Goal: Check status: Check status

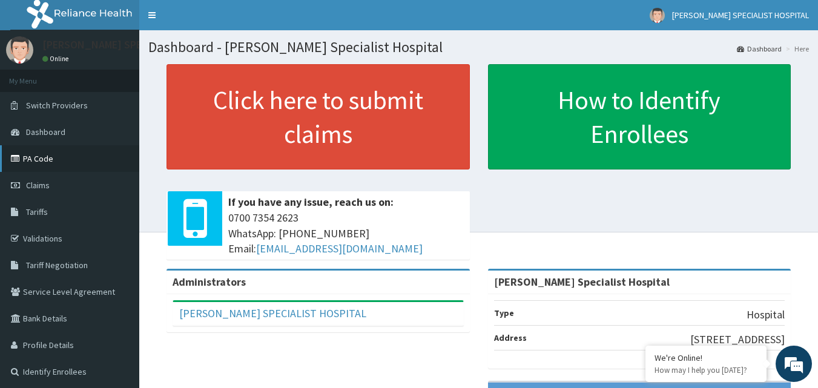
click at [51, 161] on link "PA Code" at bounding box center [69, 158] width 139 height 27
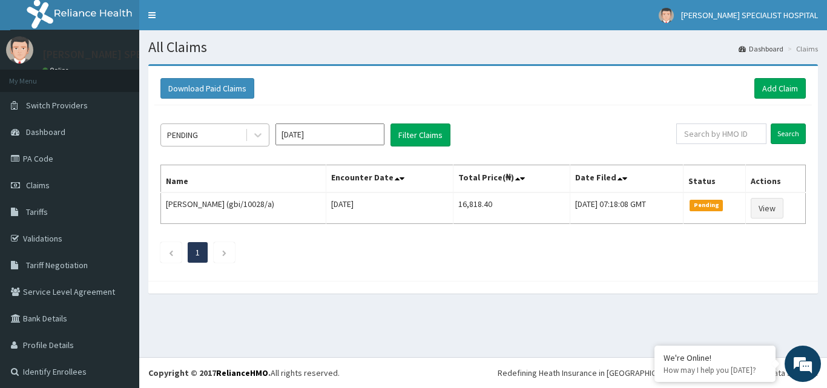
click at [223, 138] on div "PENDING" at bounding box center [203, 134] width 84 height 19
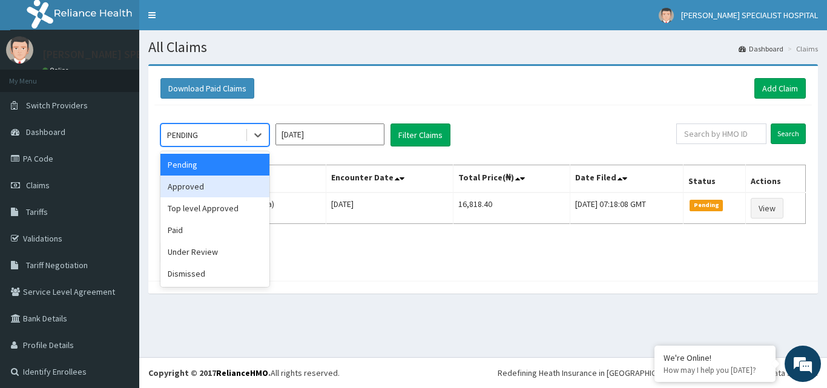
click at [218, 184] on div "Approved" at bounding box center [214, 187] width 109 height 22
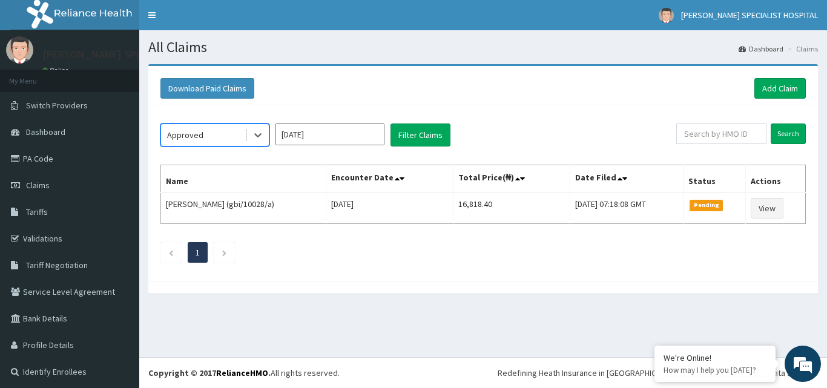
click at [296, 134] on input "[DATE]" at bounding box center [330, 135] width 109 height 22
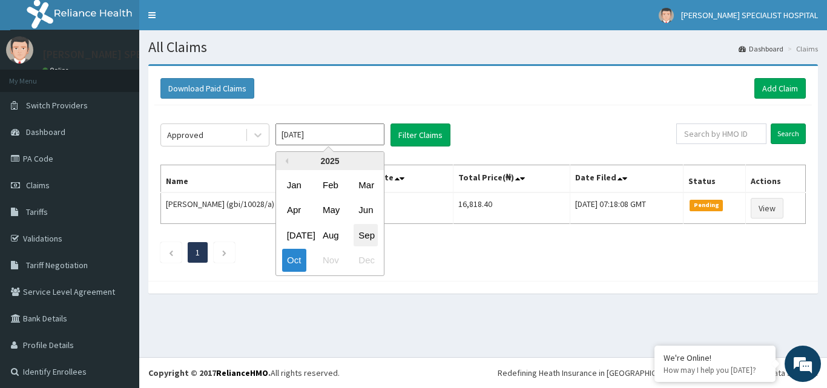
click at [363, 237] on div "Sep" at bounding box center [366, 235] width 24 height 22
type input "[DATE]"
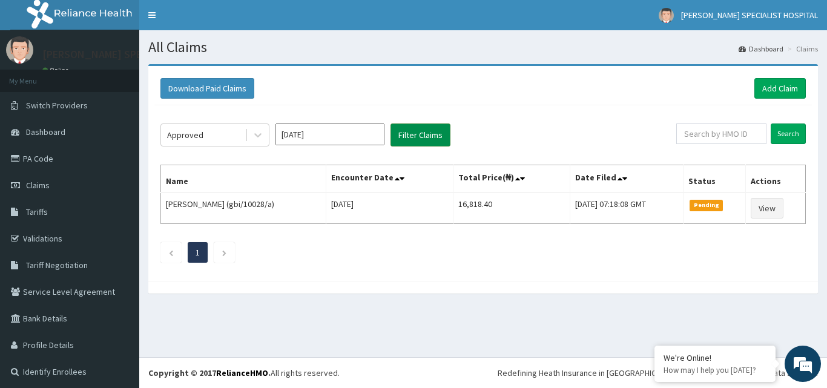
click at [428, 139] on button "Filter Claims" at bounding box center [421, 135] width 60 height 23
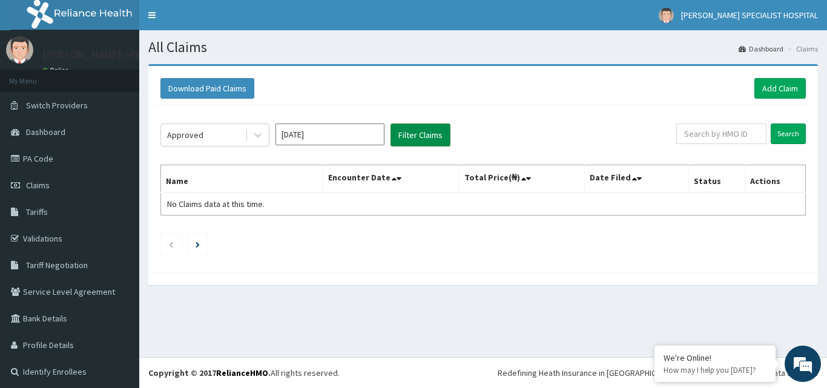
click at [428, 139] on button "Filter Claims" at bounding box center [421, 135] width 60 height 23
click at [415, 136] on button "Filter Claims" at bounding box center [421, 135] width 60 height 23
click at [198, 133] on div "Approved" at bounding box center [185, 135] width 36 height 12
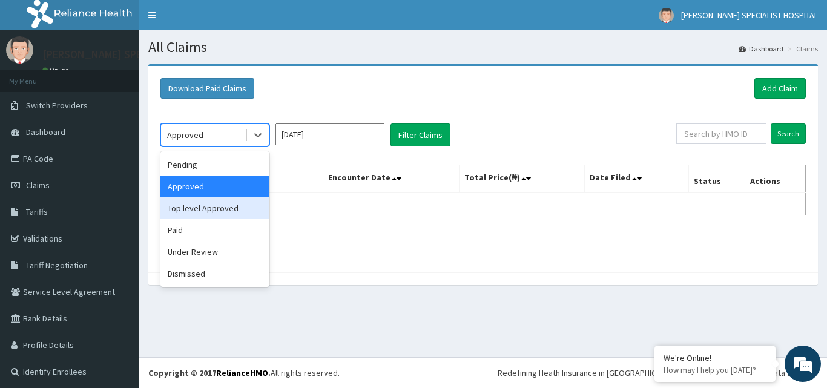
click at [197, 209] on div "Top level Approved" at bounding box center [214, 208] width 109 height 22
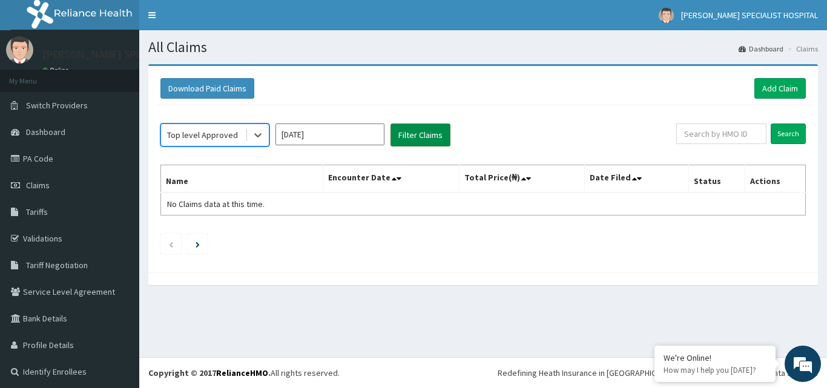
click at [407, 139] on button "Filter Claims" at bounding box center [421, 135] width 60 height 23
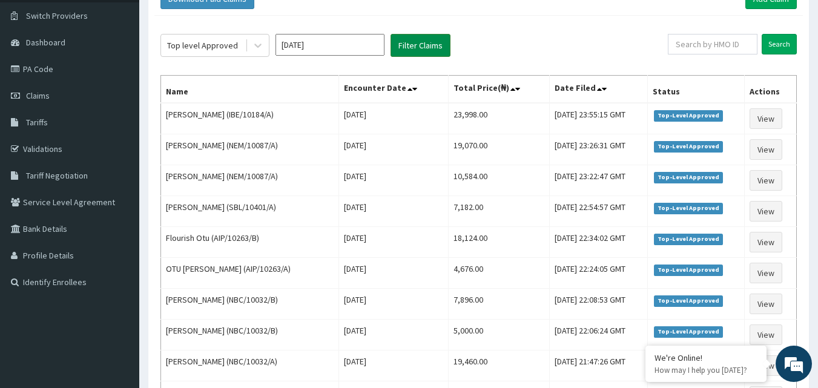
scroll to position [89, 0]
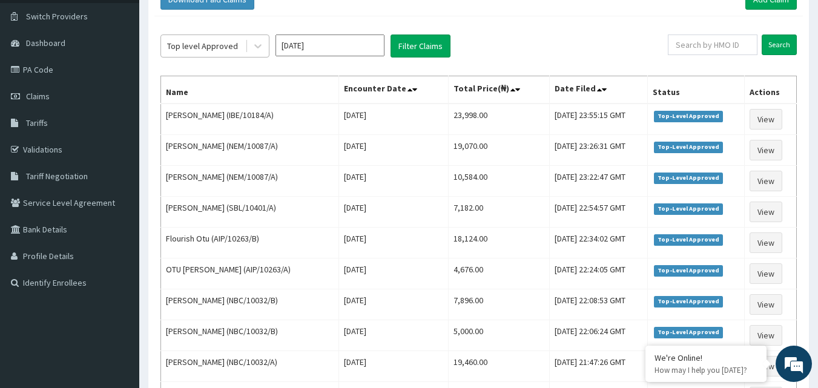
click at [229, 51] on div "Top level Approved" at bounding box center [202, 46] width 71 height 12
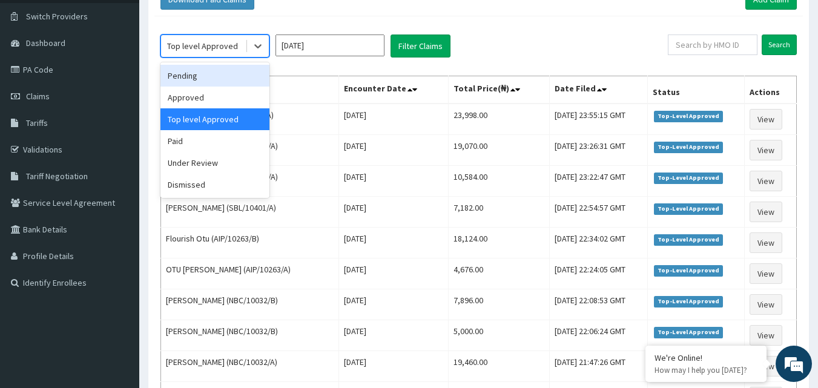
click at [199, 72] on div "Pending" at bounding box center [214, 76] width 109 height 22
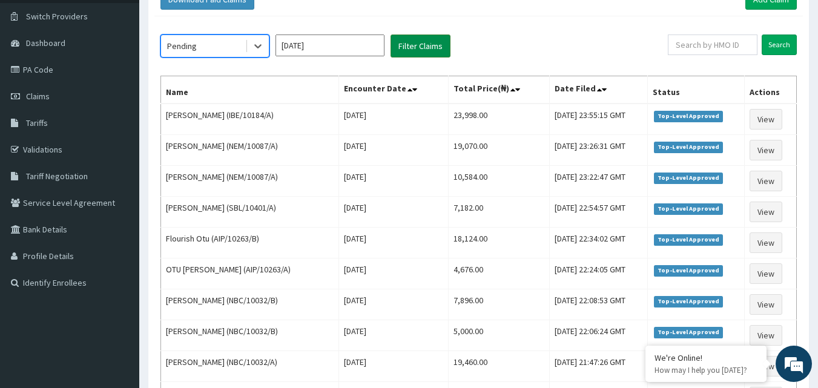
click at [394, 50] on button "Filter Claims" at bounding box center [421, 46] width 60 height 23
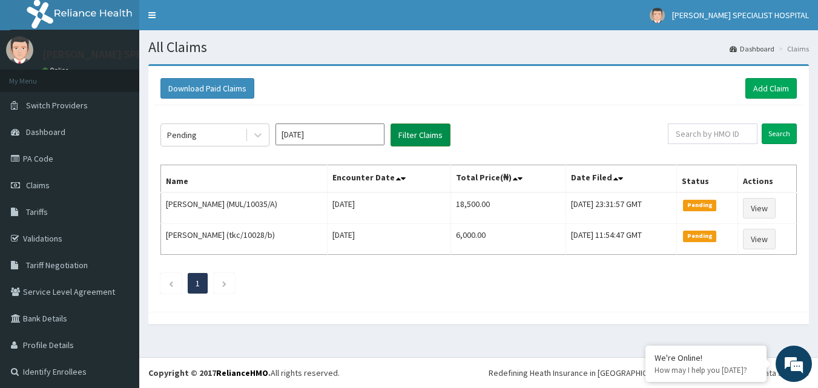
scroll to position [0, 0]
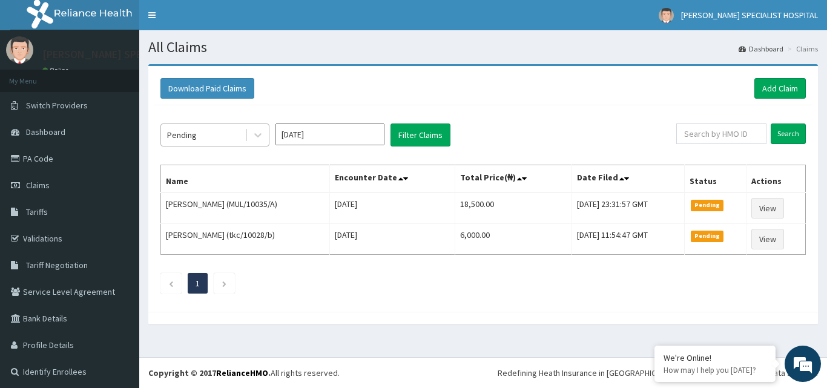
click at [191, 139] on div "Pending" at bounding box center [182, 135] width 30 height 12
click at [191, 140] on div "Pending" at bounding box center [182, 135] width 30 height 12
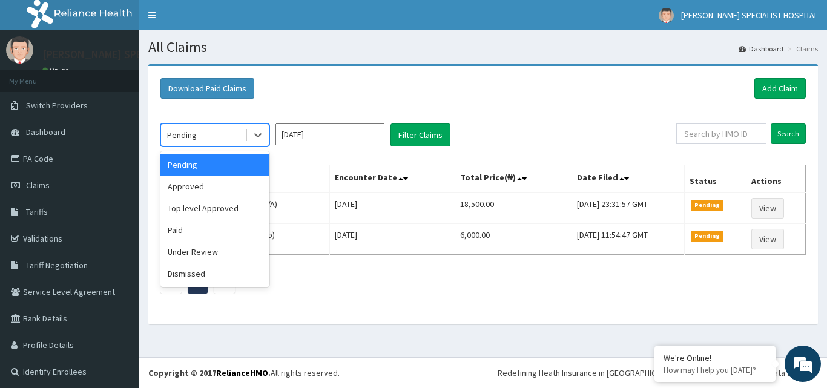
click at [191, 140] on div "Pending" at bounding box center [182, 135] width 30 height 12
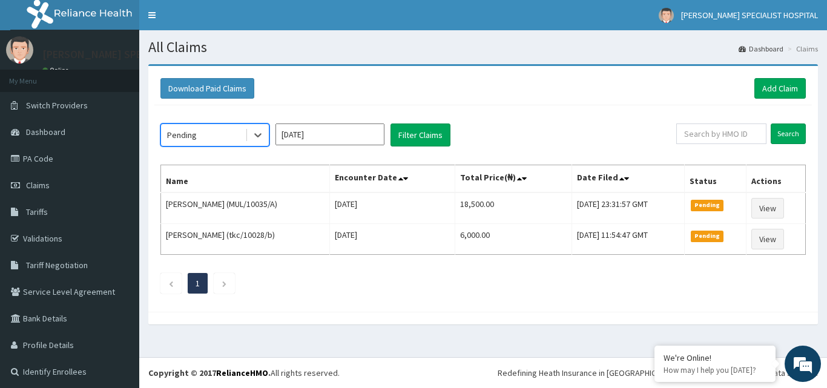
click at [185, 141] on div "Pending" at bounding box center [182, 135] width 30 height 12
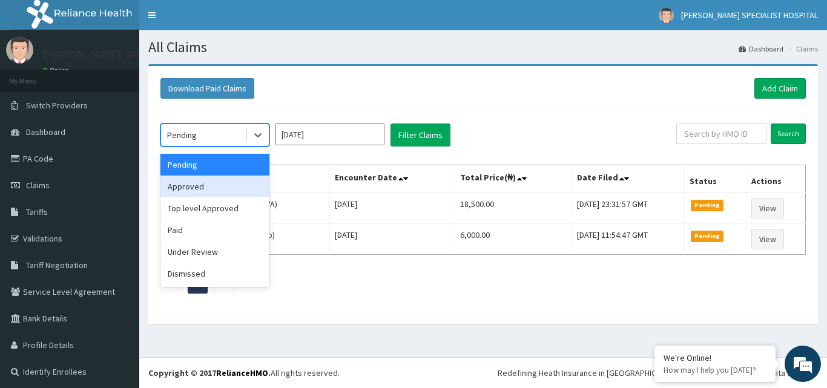
click at [182, 187] on div "Approved" at bounding box center [214, 187] width 109 height 22
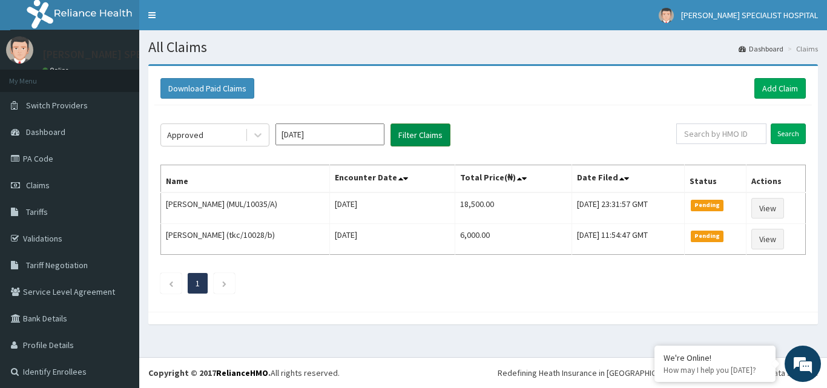
click at [410, 140] on button "Filter Claims" at bounding box center [421, 135] width 60 height 23
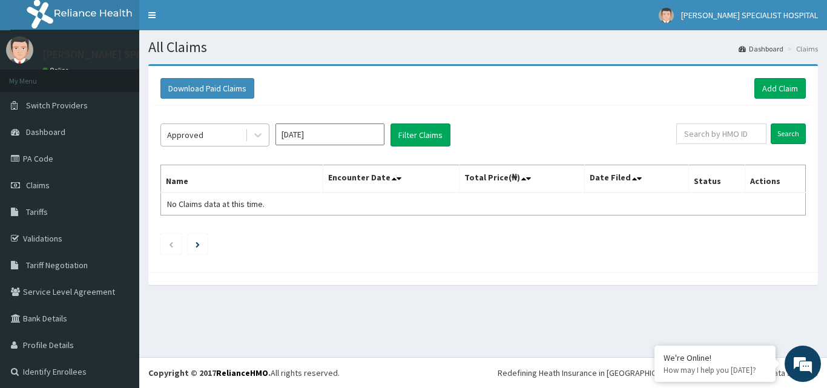
click at [222, 135] on div "Approved" at bounding box center [203, 134] width 84 height 19
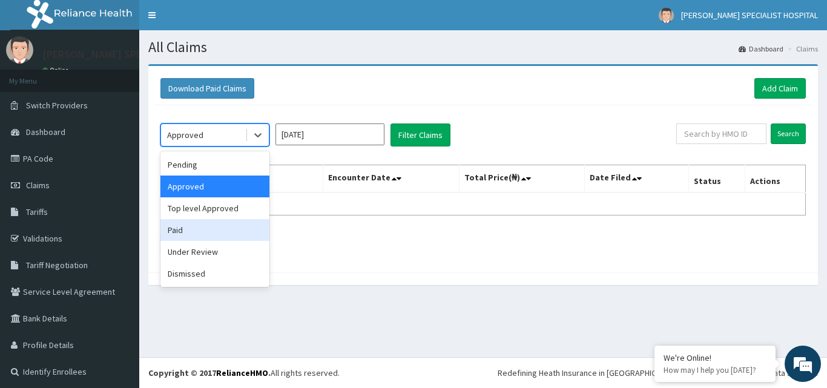
click at [197, 222] on div "Paid" at bounding box center [214, 230] width 109 height 22
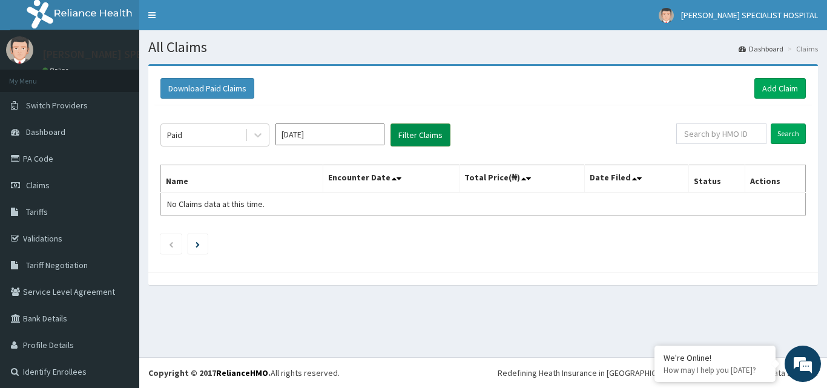
click at [399, 139] on button "Filter Claims" at bounding box center [421, 135] width 60 height 23
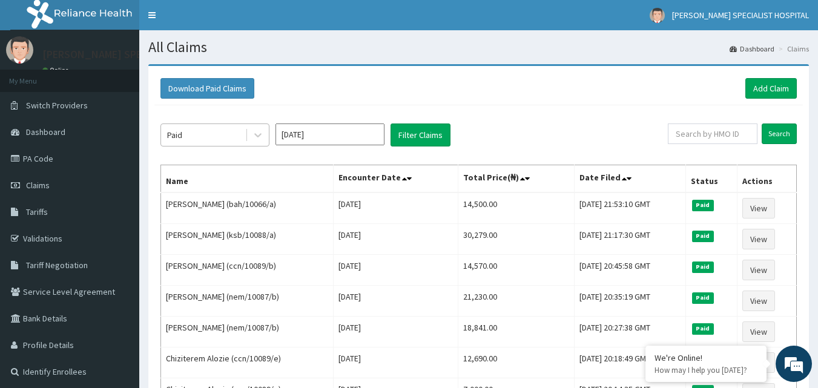
click at [238, 134] on div "Paid" at bounding box center [203, 134] width 84 height 19
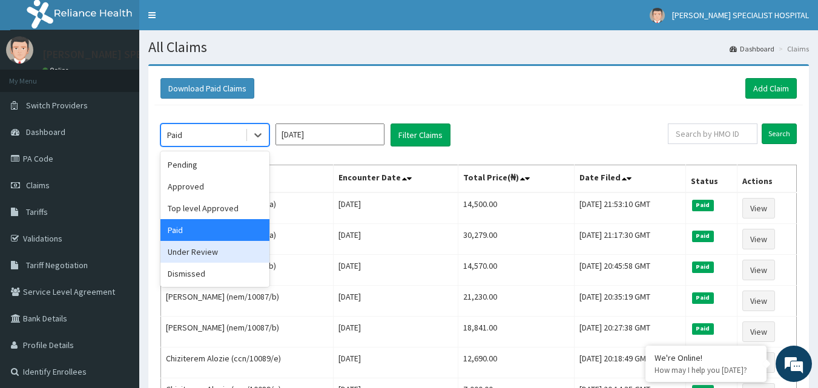
click at [211, 253] on div "Under Review" at bounding box center [214, 252] width 109 height 22
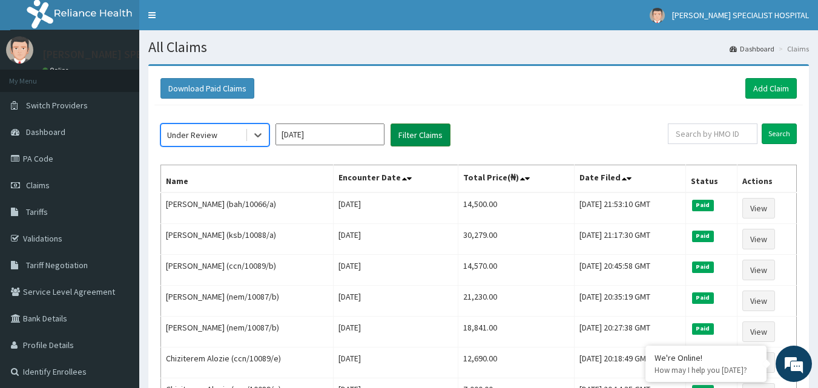
click at [401, 133] on button "Filter Claims" at bounding box center [421, 135] width 60 height 23
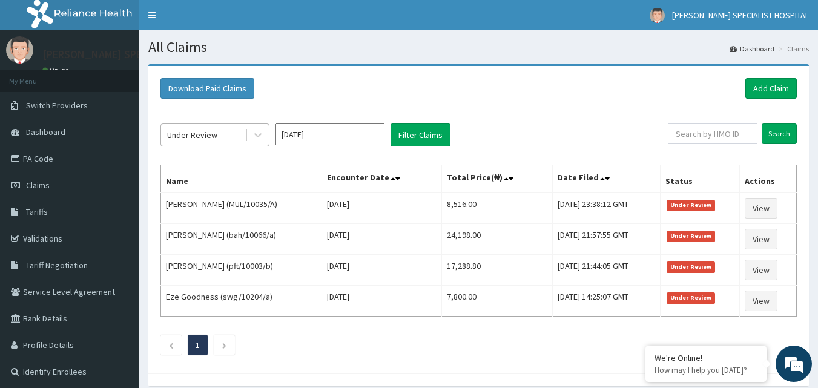
click at [205, 139] on div "Under Review" at bounding box center [192, 135] width 50 height 12
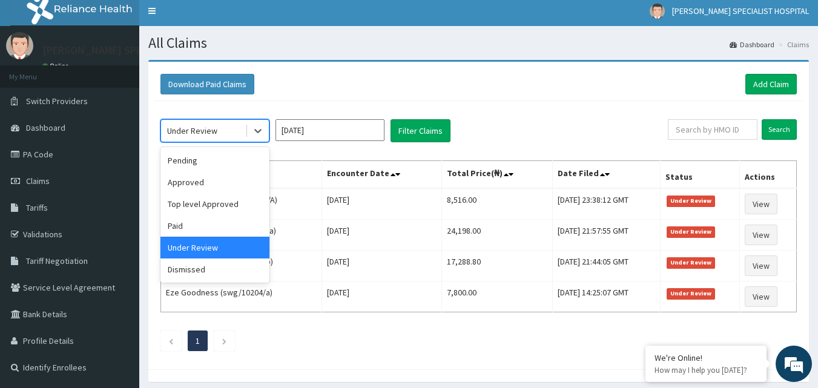
scroll to position [5, 0]
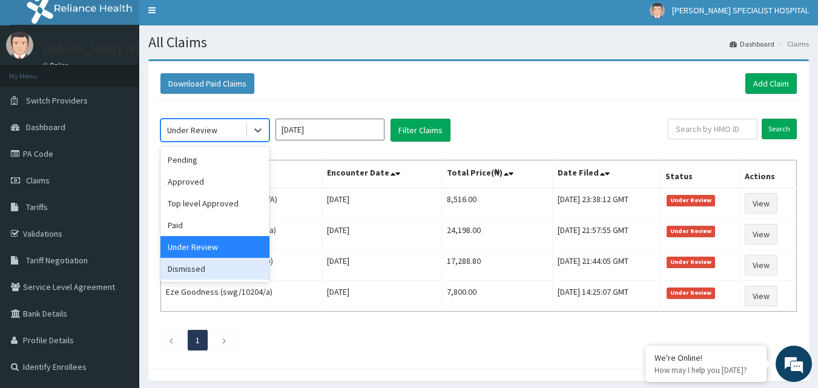
click at [202, 269] on div "Dismissed" at bounding box center [214, 269] width 109 height 22
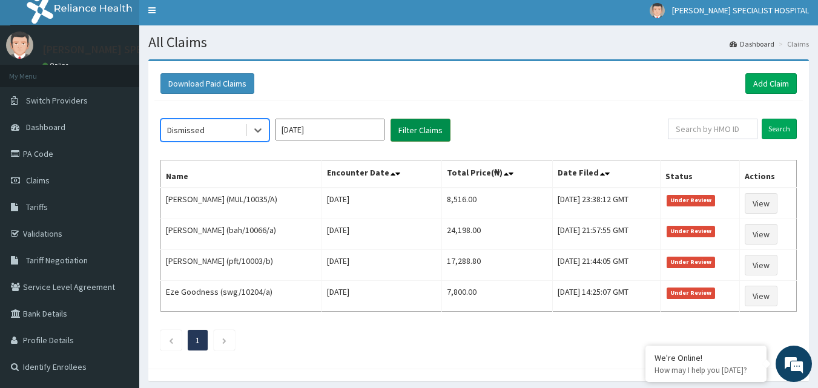
click at [435, 135] on button "Filter Claims" at bounding box center [421, 130] width 60 height 23
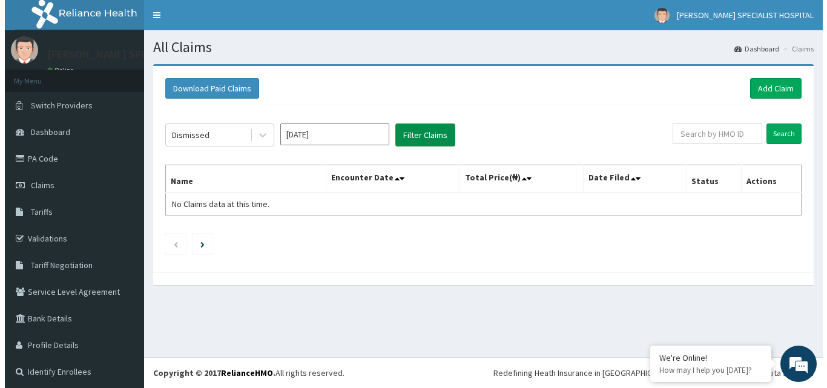
scroll to position [0, 0]
